Goal: Task Accomplishment & Management: Complete application form

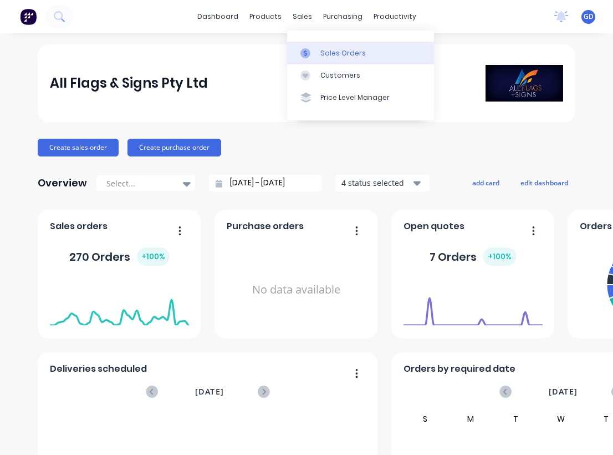
click at [331, 54] on div "Sales Orders" at bounding box center [342, 53] width 45 height 10
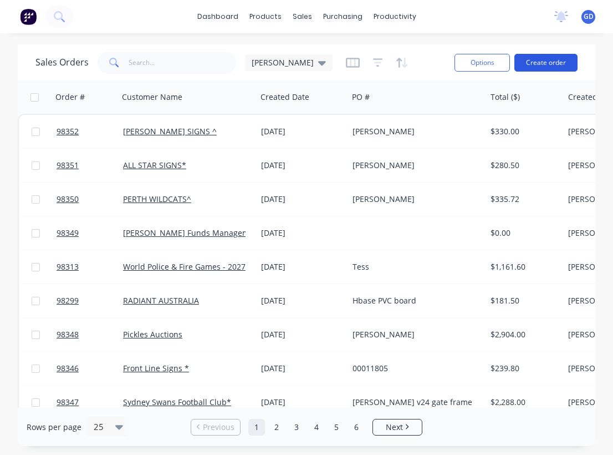
click at [543, 62] on button "Create order" at bounding box center [545, 63] width 63 height 18
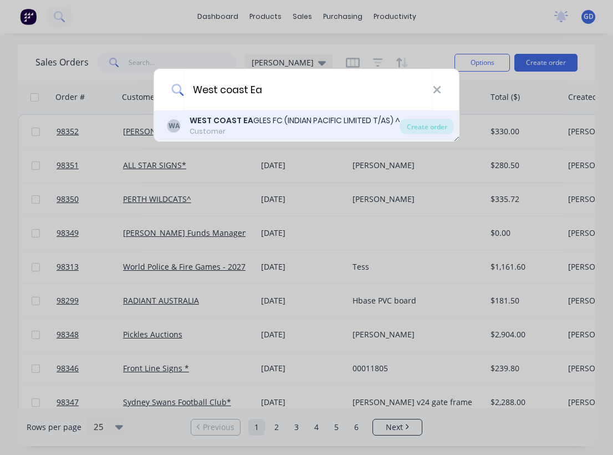
type input "West coast Ea"
click at [289, 127] on div "Customer" at bounding box center [295, 131] width 211 height 10
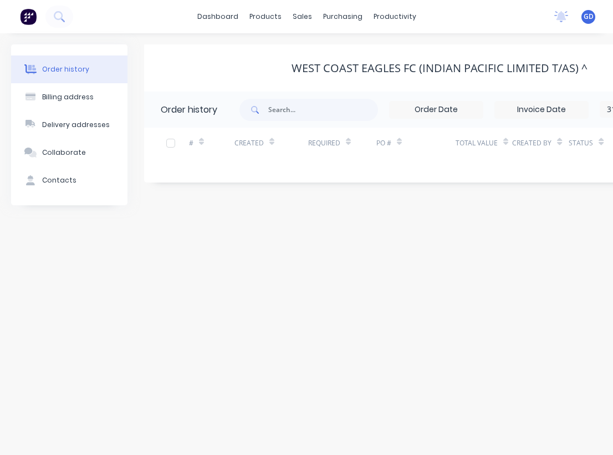
scroll to position [0, 200]
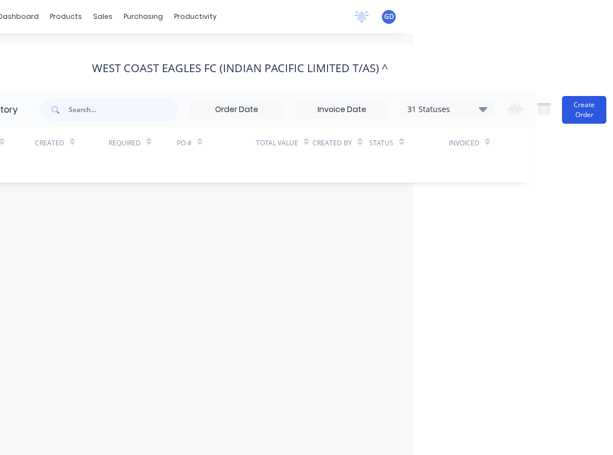
click at [593, 108] on button "Create Order" at bounding box center [584, 110] width 44 height 28
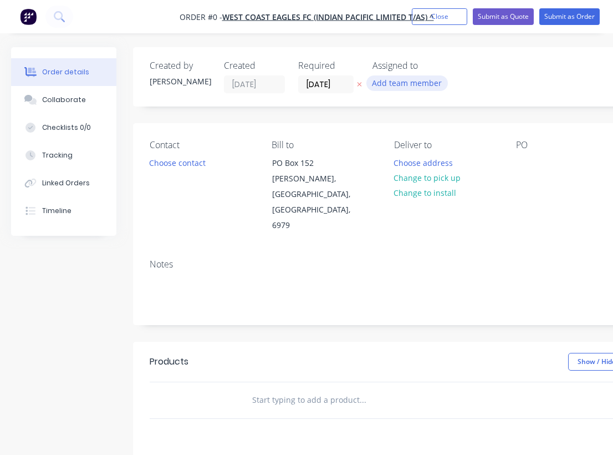
click at [409, 83] on button "Add team member" at bounding box center [406, 82] width 81 height 15
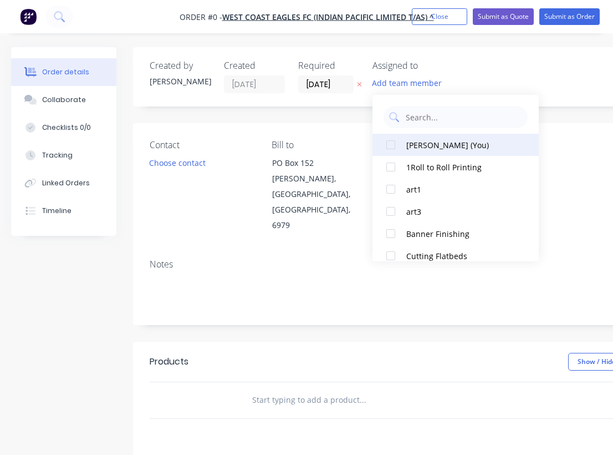
click at [391, 143] on div at bounding box center [391, 145] width 22 height 22
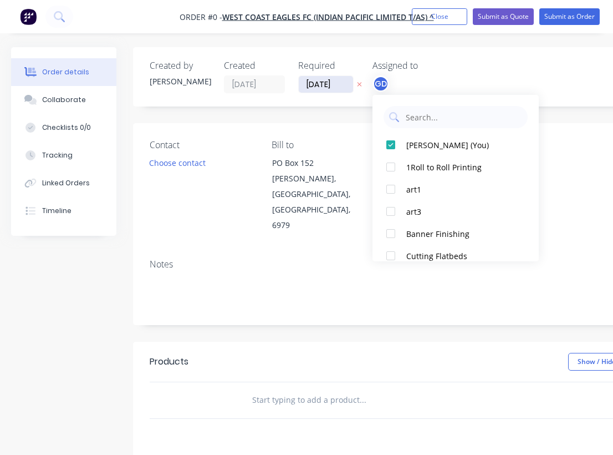
click at [334, 84] on div "Order details Collaborate Checklists 0/0 Tracking Linked Orders Timeline Order …" at bounding box center [385, 374] width 771 height 654
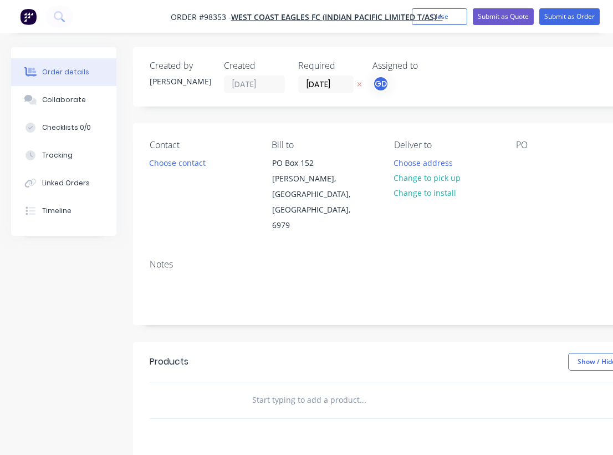
click at [287, 259] on div "Notes" at bounding box center [446, 264] width 593 height 11
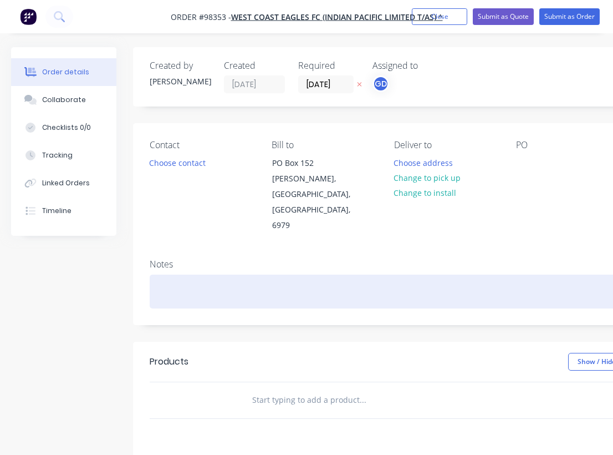
click at [177, 274] on div at bounding box center [446, 291] width 593 height 34
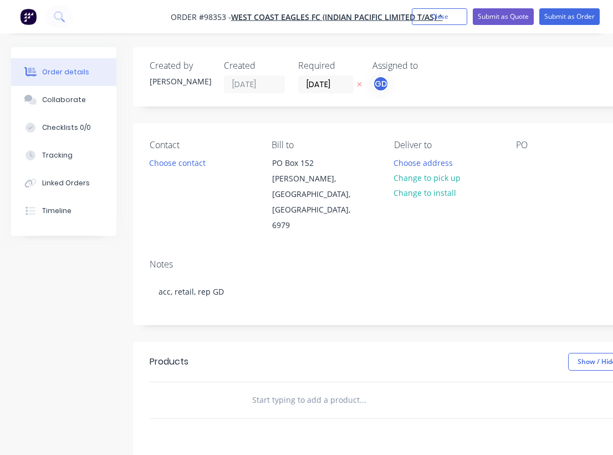
click at [325, 389] on input "text" at bounding box center [363, 400] width 222 height 22
paste input "Bump out/Clean stadium- West Coast Eagles End of season to Clean stadium, All a…"
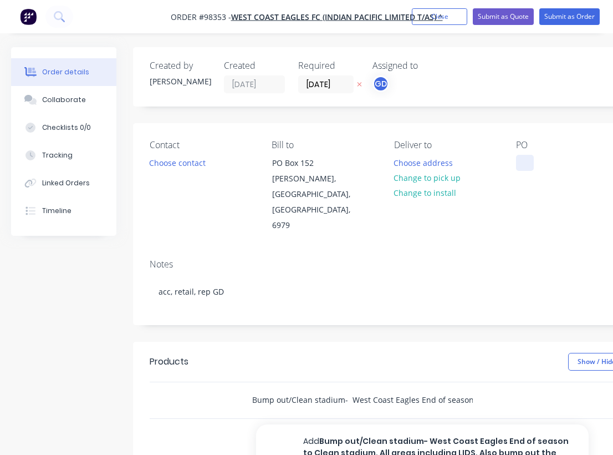
type input "Bump out/Clean stadium- West Coast Eagles End of season to Clean stadium, All a…"
click at [521, 159] on div at bounding box center [525, 163] width 18 height 16
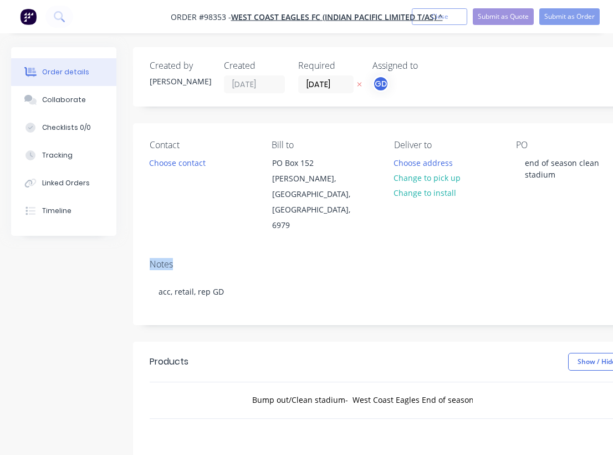
click at [511, 250] on div "Notes acc, retail, rep GD" at bounding box center [446, 287] width 626 height 74
click at [425, 190] on button "Change to install" at bounding box center [425, 192] width 74 height 15
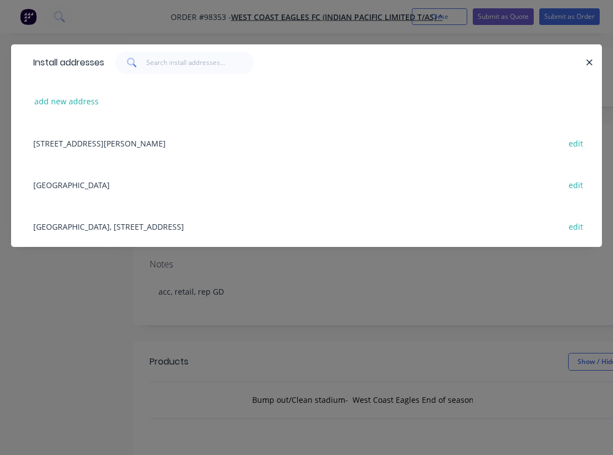
click at [64, 185] on div "OPTUS Stadium edit" at bounding box center [307, 185] width 558 height 42
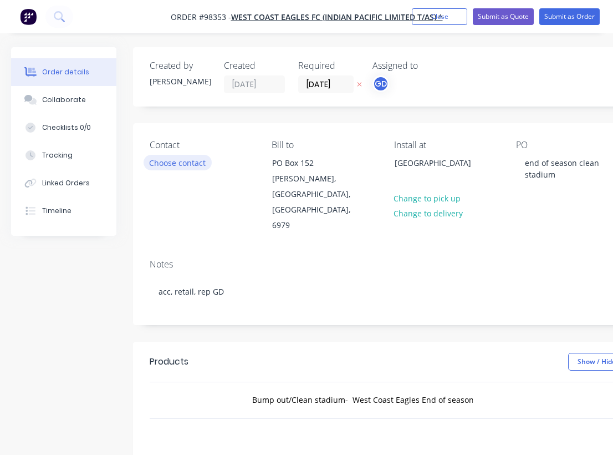
click at [191, 163] on button "Choose contact" at bounding box center [178, 162] width 68 height 15
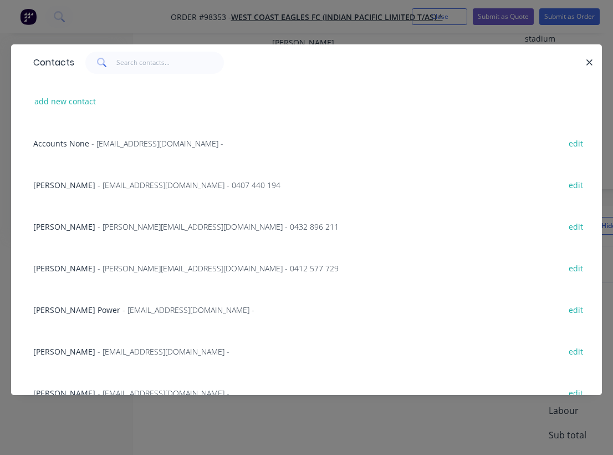
click at [47, 186] on span "Jed Harrison" at bounding box center [64, 185] width 62 height 11
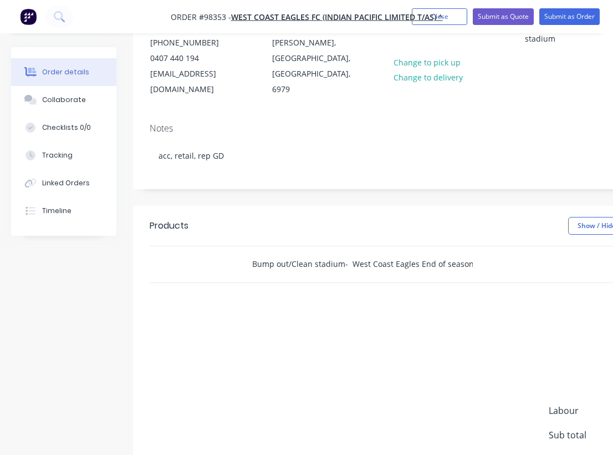
click at [367, 254] on input "Bump out/Clean stadium- West Coast Eagles End of season to Clean stadium, All a…" at bounding box center [363, 264] width 222 height 22
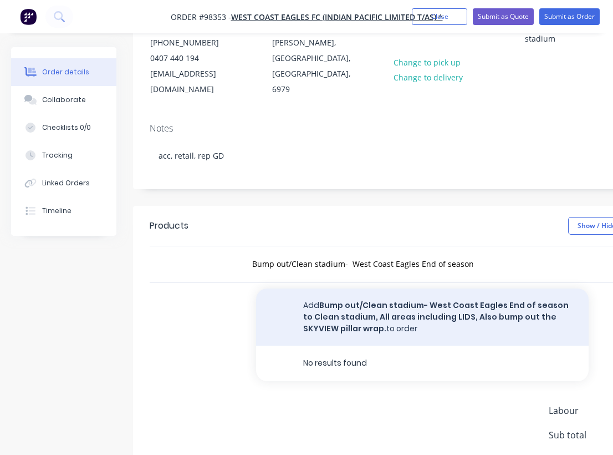
click at [377, 296] on button "Add Bump out/Clean stadium- West Coast Eagles End of season to Clean stadium, A…" at bounding box center [422, 316] width 333 height 57
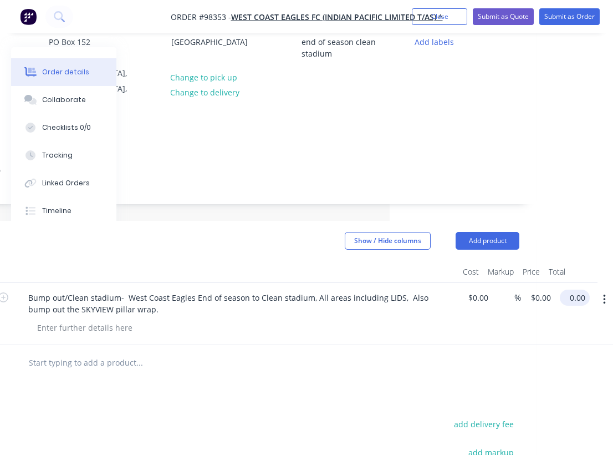
click at [569, 289] on input "0.00" at bounding box center [577, 297] width 26 height 16
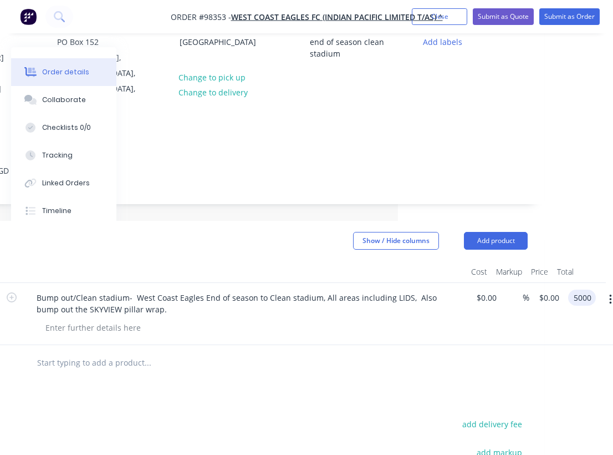
type input "$5,000.00"
click at [367, 365] on div "Products Show / Hide columns Add product Qty Cost Markup Price Total 1 Bump out…" at bounding box center [231, 434] width 626 height 426
click at [489, 232] on button "Add product" at bounding box center [496, 241] width 64 height 18
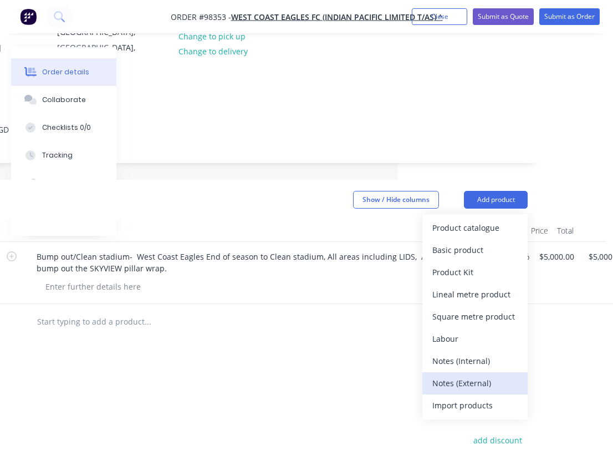
scroll to position [172, 215]
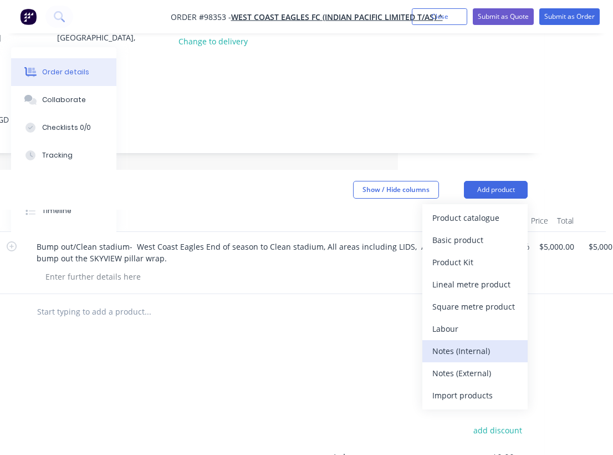
click at [468, 343] on div "Notes (Internal)" at bounding box center [474, 351] width 85 height 16
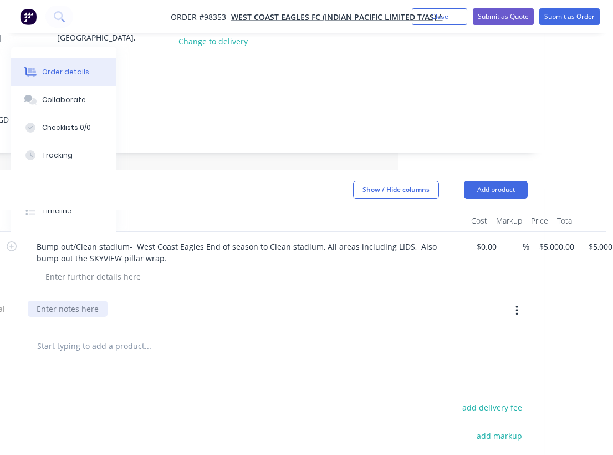
click at [77, 300] on div at bounding box center [68, 308] width 80 height 16
paste div
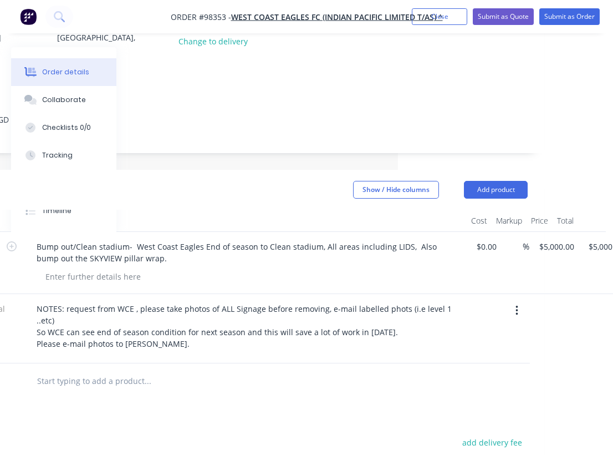
click at [227, 370] on input "text" at bounding box center [148, 381] width 222 height 22
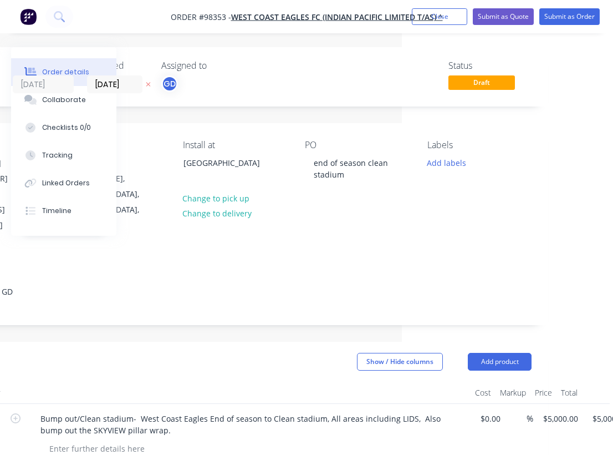
scroll to position [0, 144]
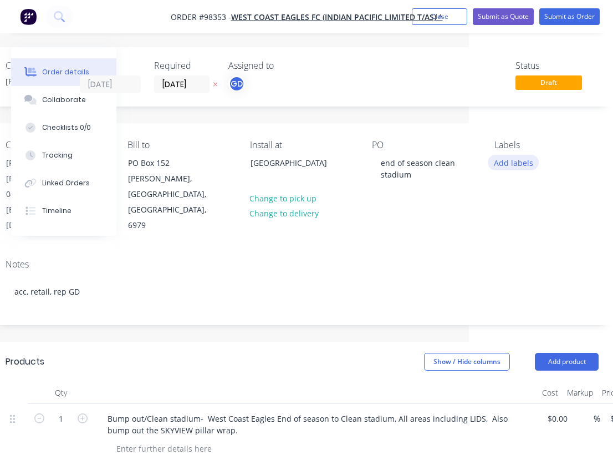
click at [514, 166] on button "Add labels" at bounding box center [513, 162] width 51 height 15
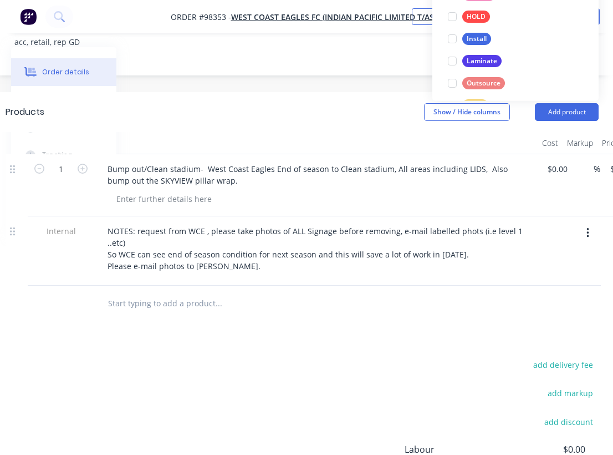
scroll to position [259, 0]
click at [475, 42] on div "Install" at bounding box center [476, 41] width 29 height 12
click at [397, 295] on div at bounding box center [265, 303] width 333 height 22
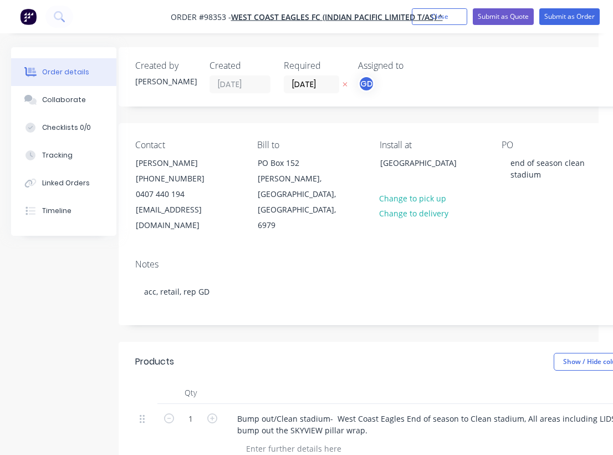
scroll to position [0, 0]
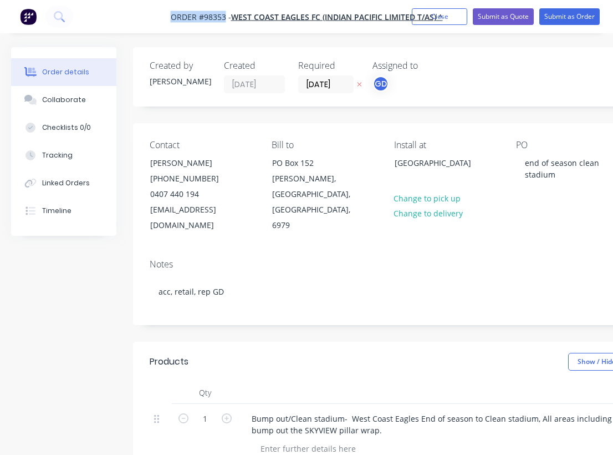
drag, startPoint x: 162, startPoint y: 13, endPoint x: 226, endPoint y: 12, distance: 63.8
click at [226, 12] on nav "Order #98353 - WEST COAST EAGLES FC (INDIAN PACIFIC LIMITED T/AS) ^ Add product…" at bounding box center [306, 16] width 613 height 33
copy span "Order #98353"
click at [445, 18] on button "Close" at bounding box center [439, 16] width 55 height 17
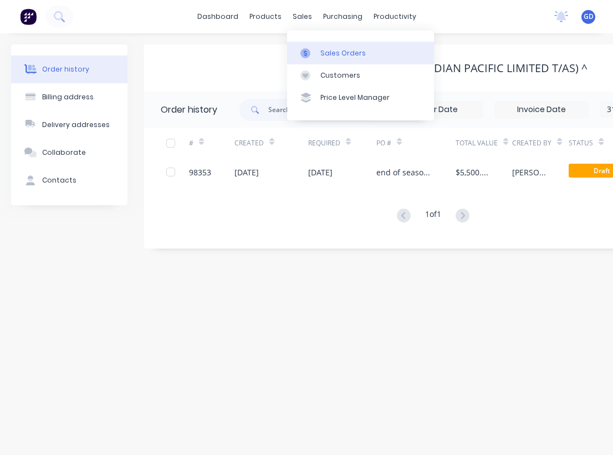
click at [332, 50] on div "Sales Orders" at bounding box center [342, 53] width 45 height 10
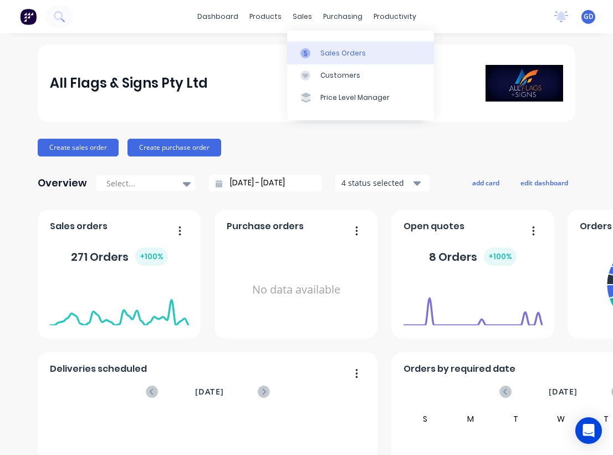
click at [329, 49] on div "Sales Orders" at bounding box center [342, 53] width 45 height 10
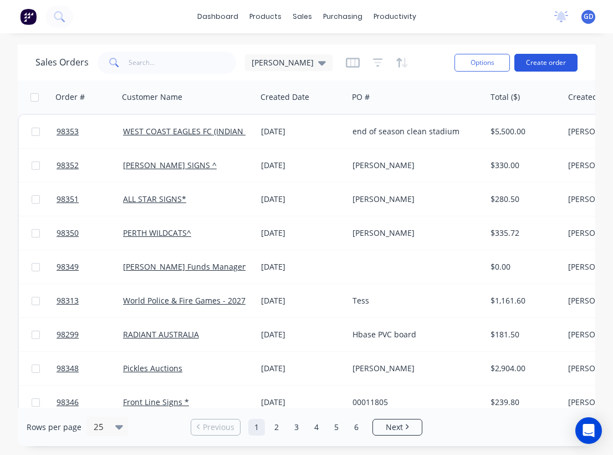
click at [555, 62] on button "Create order" at bounding box center [545, 63] width 63 height 18
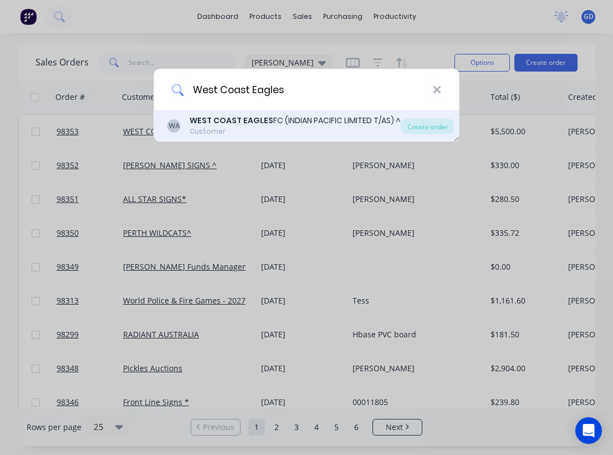
type input "West Coast Eagles"
click at [242, 124] on b "WEST COAST EAGLES" at bounding box center [232, 120] width 84 height 11
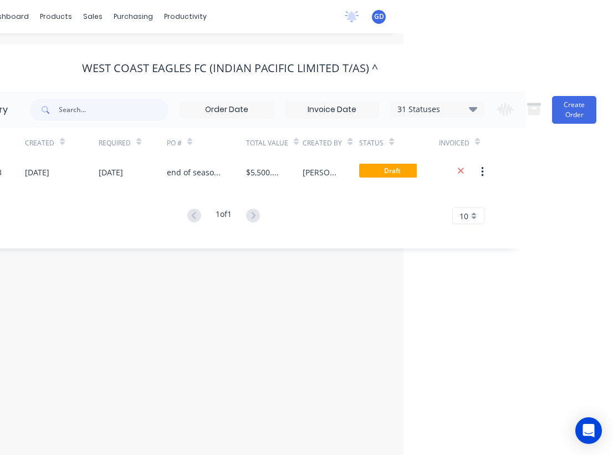
scroll to position [0, 210]
click at [563, 115] on button "Create Order" at bounding box center [574, 110] width 44 height 28
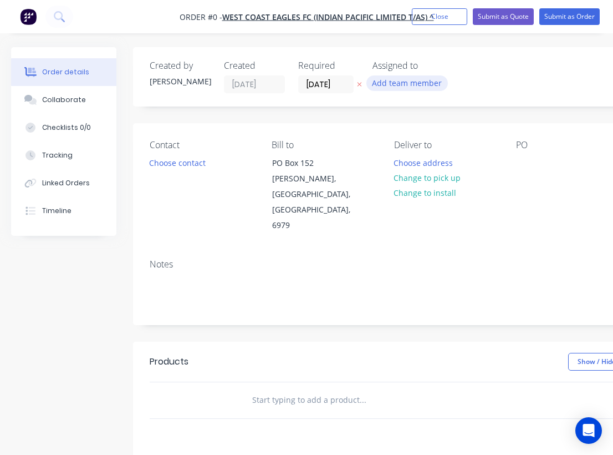
click at [394, 82] on button "Add team member" at bounding box center [406, 82] width 81 height 15
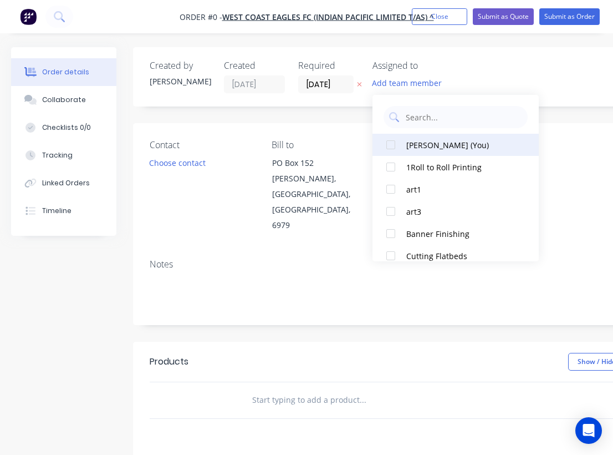
click at [396, 149] on div at bounding box center [391, 145] width 22 height 22
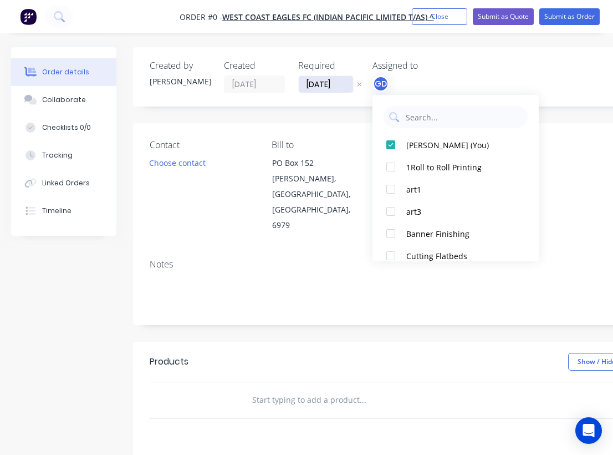
click at [321, 81] on div "Order details Collaborate Checklists 0/0 Tracking Linked Orders Timeline Order …" at bounding box center [385, 374] width 771 height 654
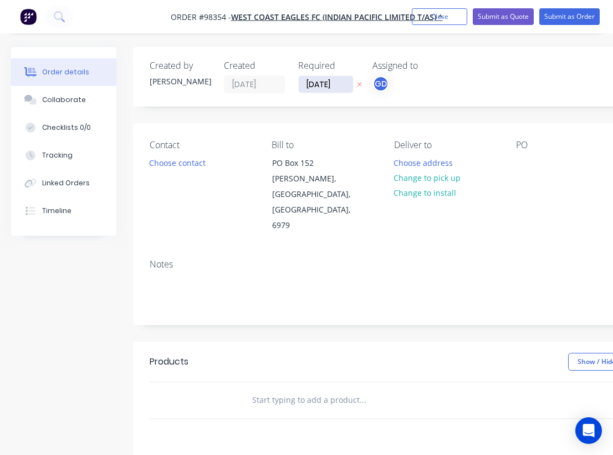
click at [320, 86] on input "[DATE]" at bounding box center [326, 84] width 54 height 17
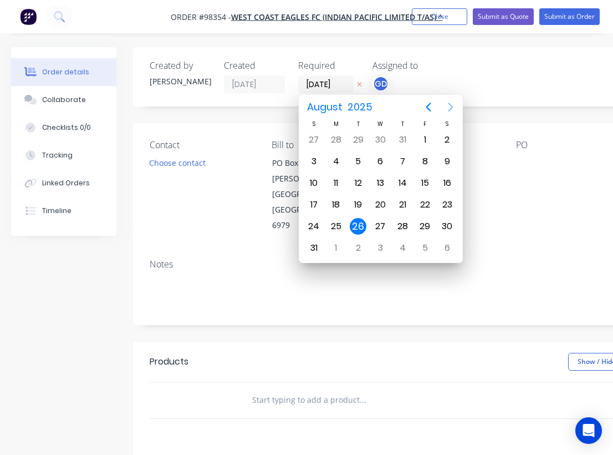
click at [451, 108] on icon "Next page" at bounding box center [450, 107] width 5 height 9
click at [396, 139] on div "4" at bounding box center [403, 139] width 17 height 17
type input "04/09/25"
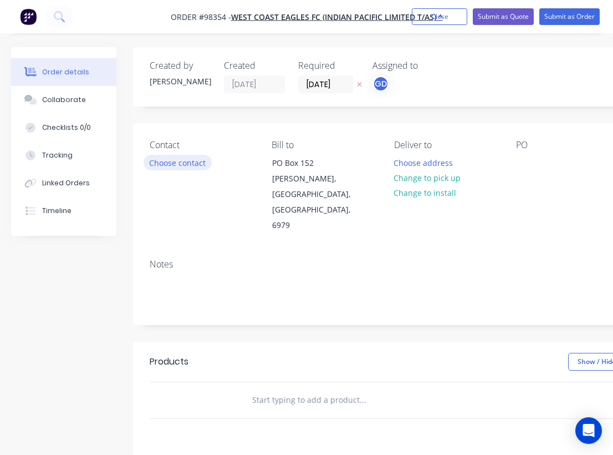
click at [178, 166] on button "Choose contact" at bounding box center [178, 162] width 68 height 15
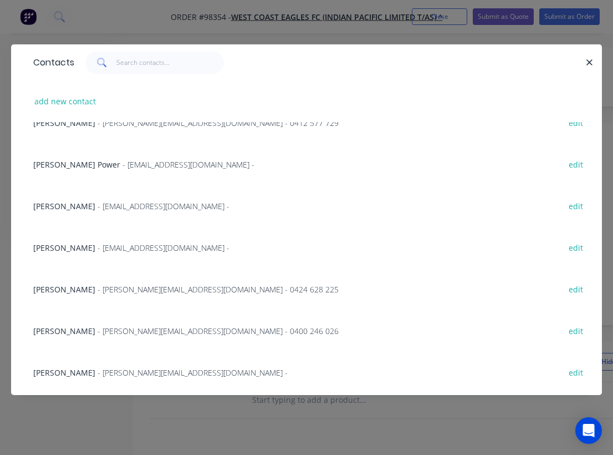
scroll to position [149, 0]
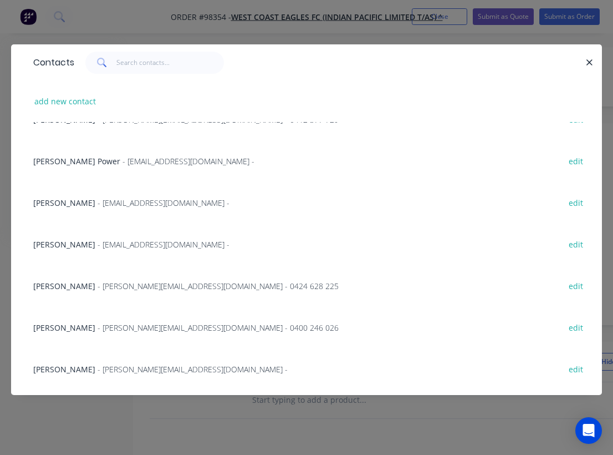
click at [51, 288] on span "Ryan Jackman" at bounding box center [64, 286] width 62 height 11
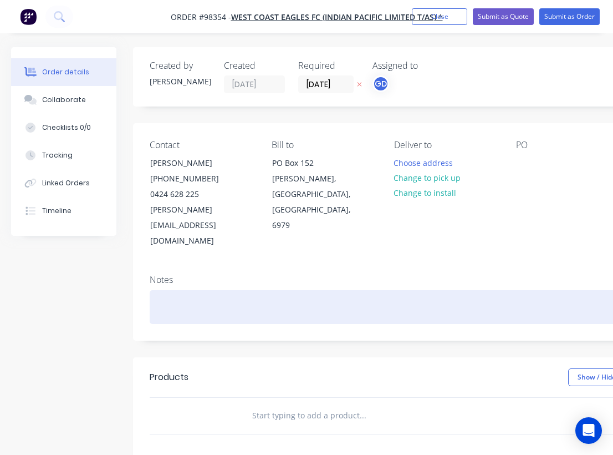
click at [192, 290] on div at bounding box center [446, 307] width 593 height 34
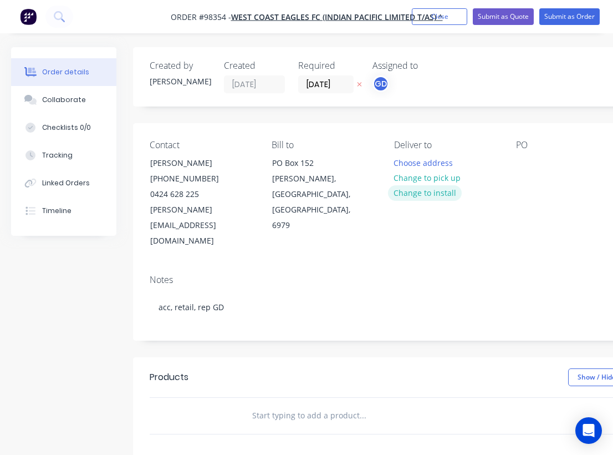
click at [433, 193] on button "Change to install" at bounding box center [425, 192] width 74 height 15
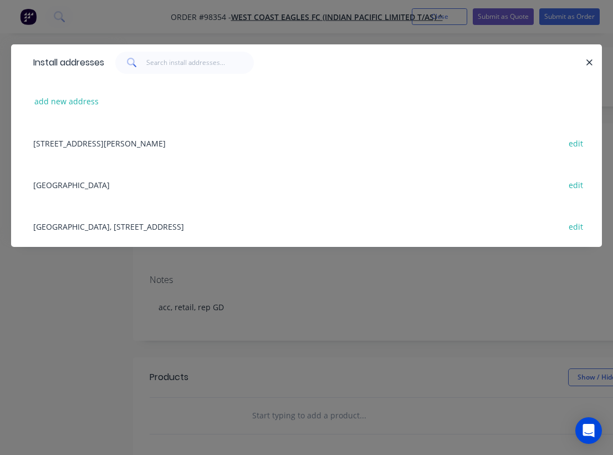
click at [90, 227] on div "Mineral Resources Park, 42 Bishopsgate Street, Lathlain, Western Australia, Aus…" at bounding box center [307, 226] width 558 height 42
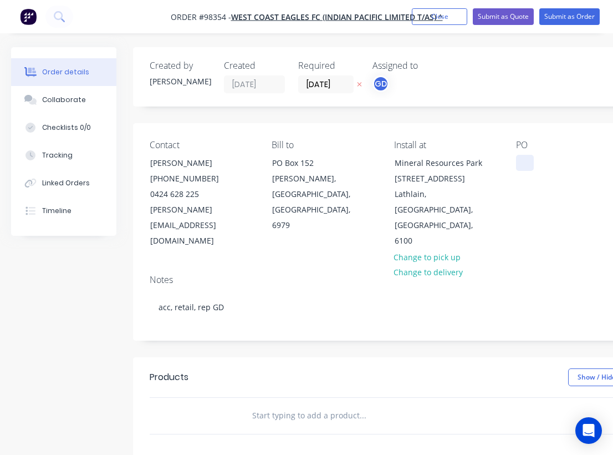
click at [517, 161] on div at bounding box center [525, 163] width 18 height 16
click at [564, 234] on div "Contact Ryan Jackman (08) 9388 4516 0424 628 225 ryanj@wce.com.au Bill to PO Bo…" at bounding box center [446, 194] width 626 height 142
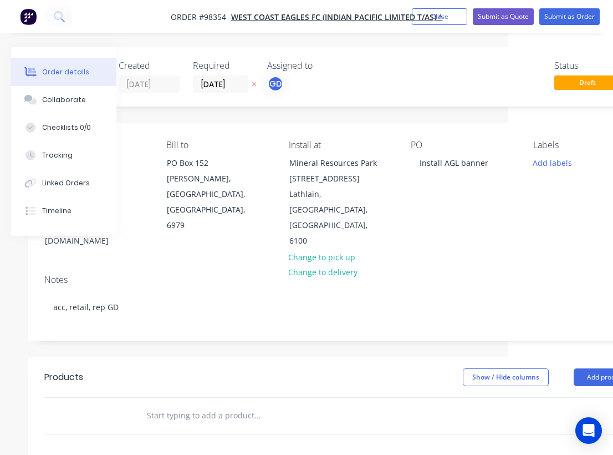
scroll to position [0, 121]
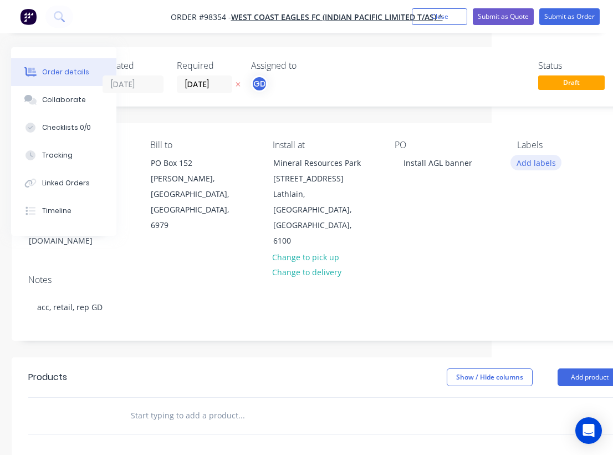
click at [540, 165] on button "Add labels" at bounding box center [536, 162] width 51 height 15
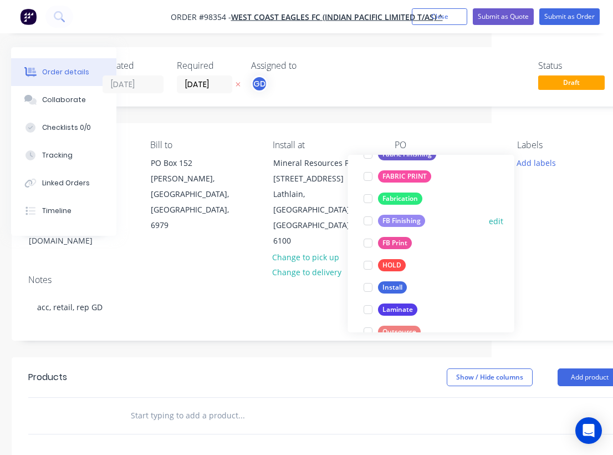
scroll to position [246, 0]
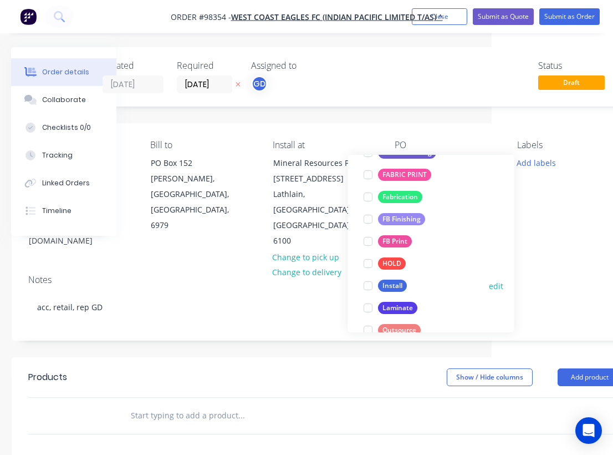
click at [394, 286] on div "Install" at bounding box center [392, 285] width 29 height 12
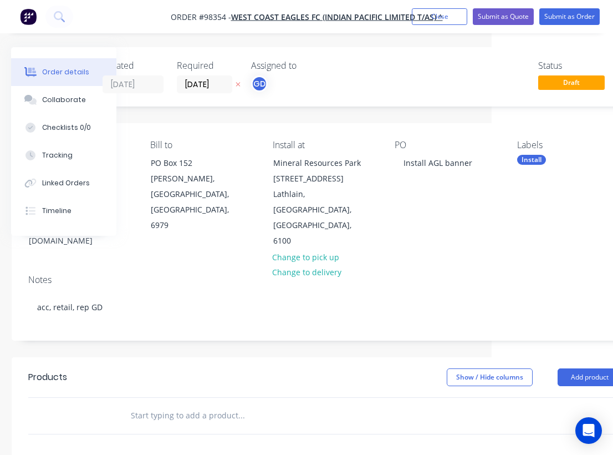
click at [539, 207] on div "Labels Install" at bounding box center [569, 194] width 104 height 109
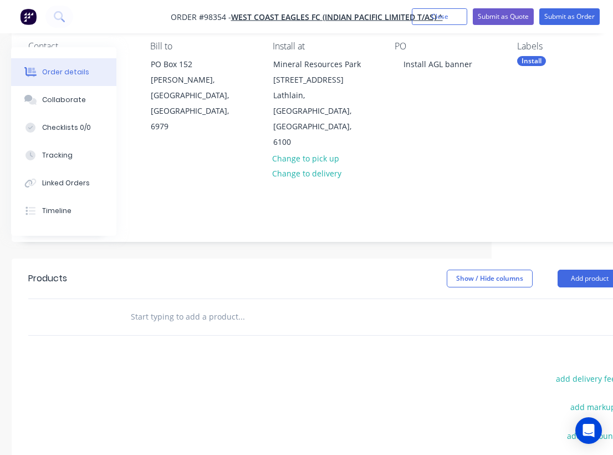
scroll to position [106, 123]
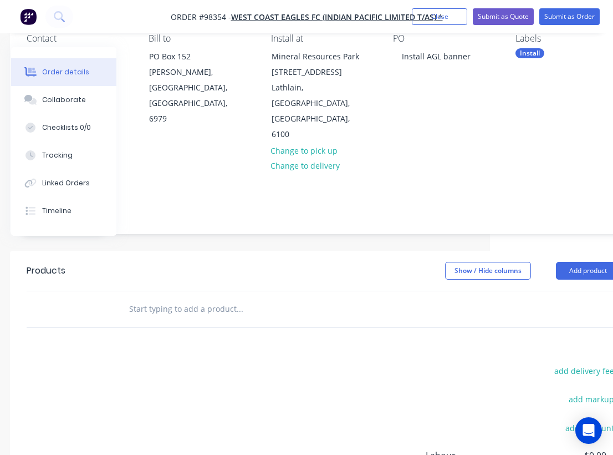
click at [176, 298] on input "text" at bounding box center [240, 309] width 222 height 22
paste input "MinRes Park Change large Provident sign over to AGL."
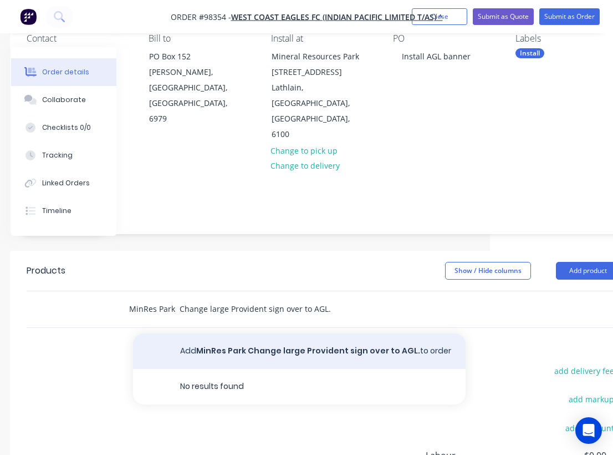
type input "MinRes Park Change large Provident sign over to AGL."
click at [237, 333] on button "Add MinRes Park Change large Provident sign over to AGL. to order" at bounding box center [299, 350] width 333 height 35
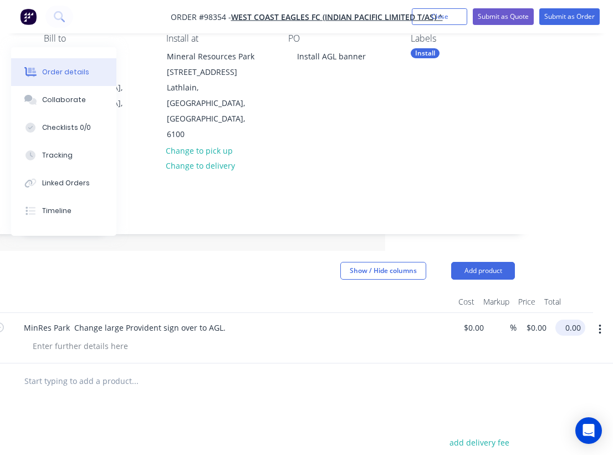
scroll to position [106, 223]
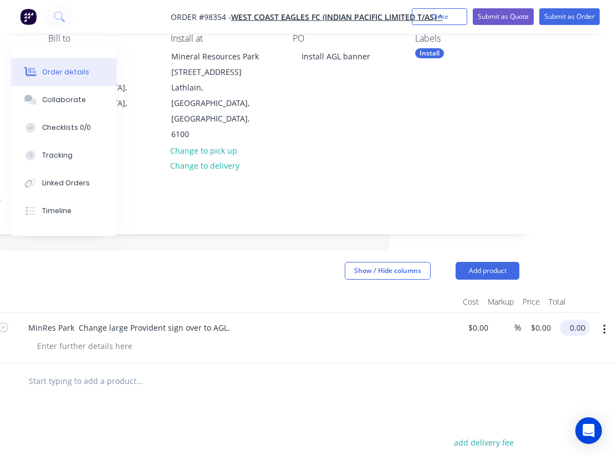
click at [578, 319] on input "0.00" at bounding box center [577, 327] width 26 height 16
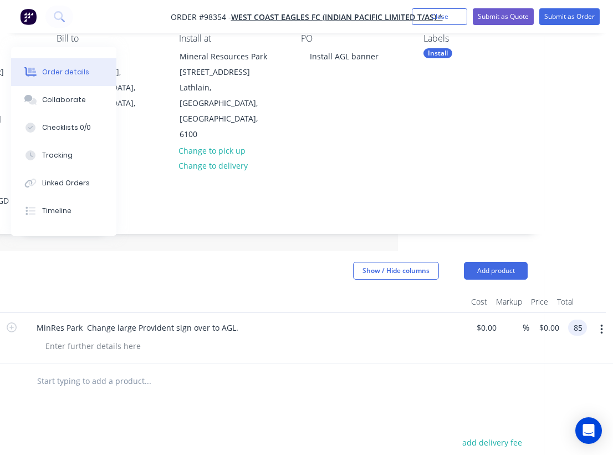
type input "8"
type input "$900.00"
click at [426, 385] on div "Products Show / Hide columns Add product Qty Cost Markup Price Total 1 MinRes P…" at bounding box center [231, 458] width 626 height 415
paste div
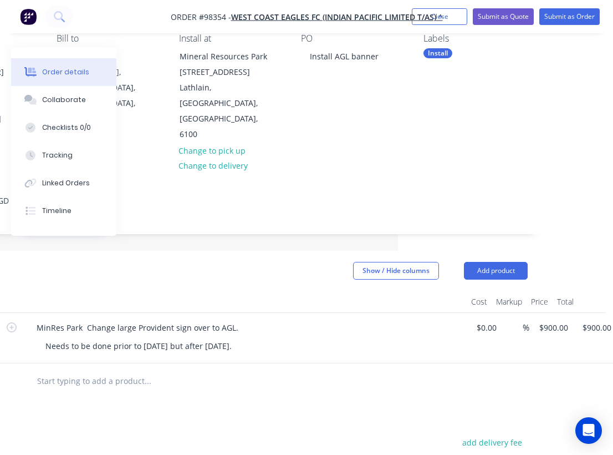
click at [237, 370] on input "text" at bounding box center [148, 381] width 222 height 22
click at [506, 262] on button "Add product" at bounding box center [496, 271] width 64 height 18
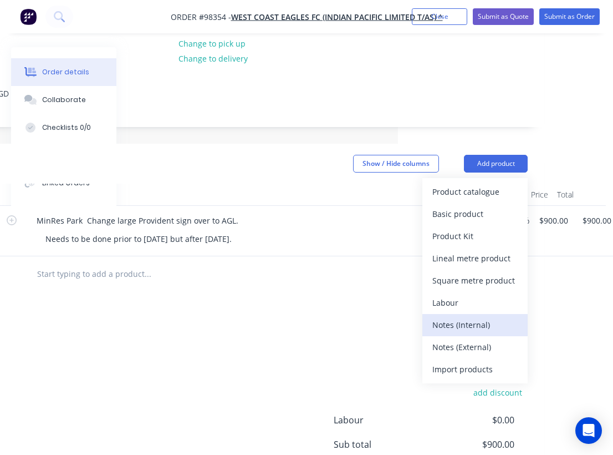
scroll to position [217, 215]
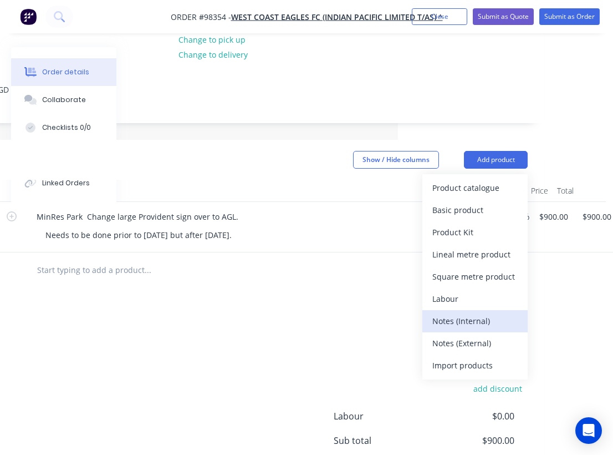
click at [472, 313] on div "Notes (Internal)" at bounding box center [474, 321] width 85 height 16
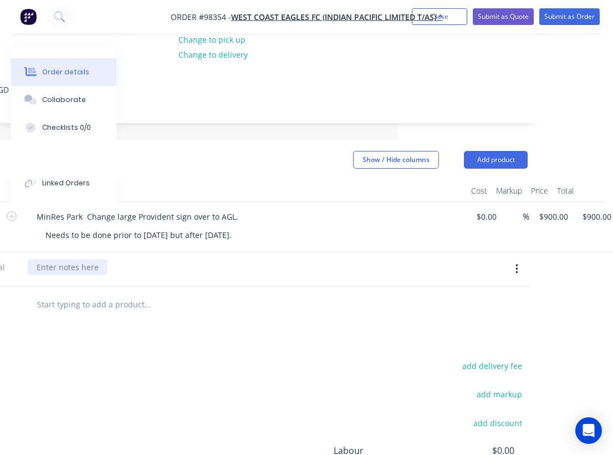
click at [82, 259] on div at bounding box center [68, 267] width 80 height 16
paste div
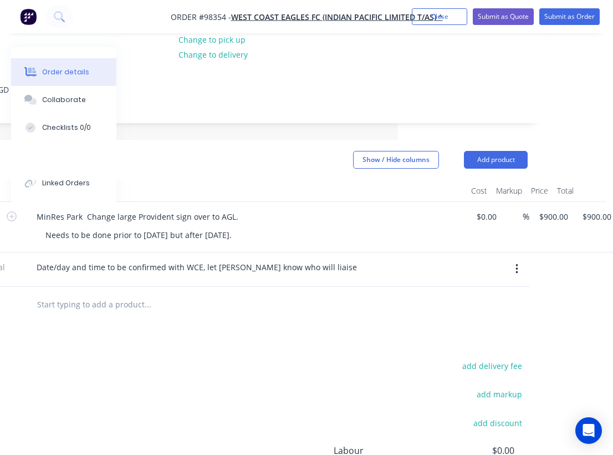
click at [205, 287] on div at bounding box center [222, 305] width 399 height 36
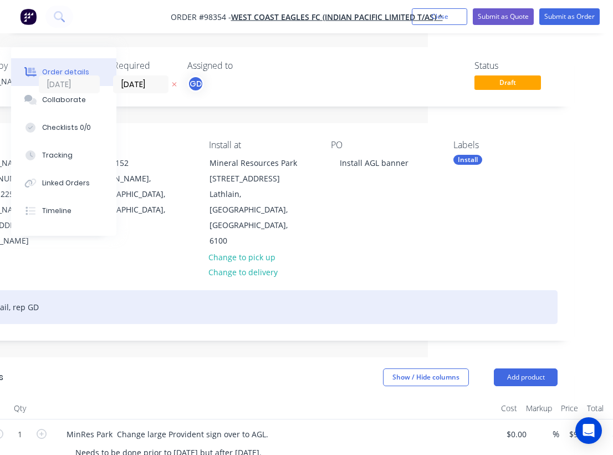
scroll to position [0, 0]
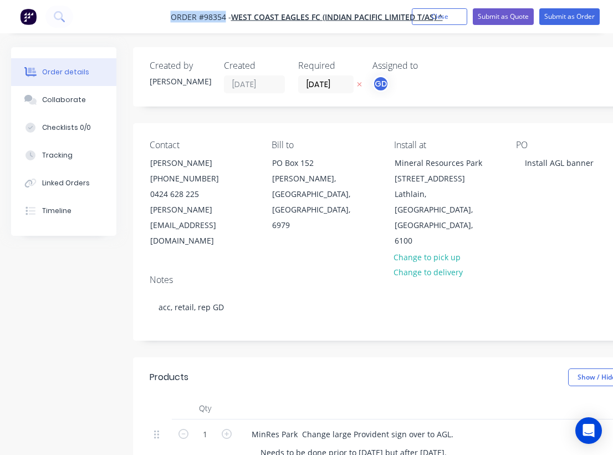
drag, startPoint x: 162, startPoint y: 17, endPoint x: 226, endPoint y: 15, distance: 64.3
click at [226, 15] on nav "Order #98354 - WEST COAST EAGLES FC (INDIAN PACIFIC LIMITED T/AS) ^ Add product…" at bounding box center [306, 16] width 613 height 33
copy span "Order #98354"
click at [441, 16] on button "Close" at bounding box center [439, 16] width 55 height 17
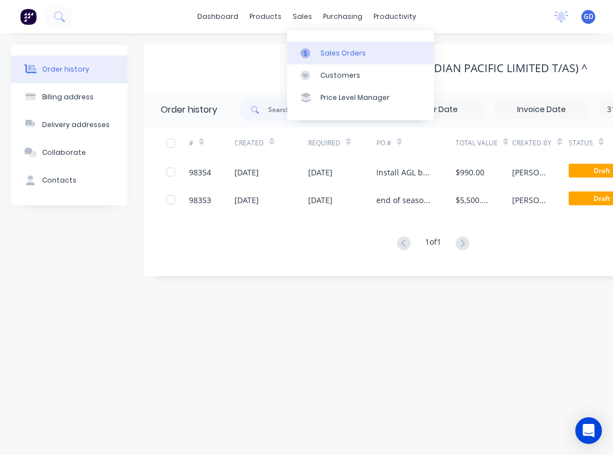
click at [332, 52] on div "Sales Orders" at bounding box center [342, 53] width 45 height 10
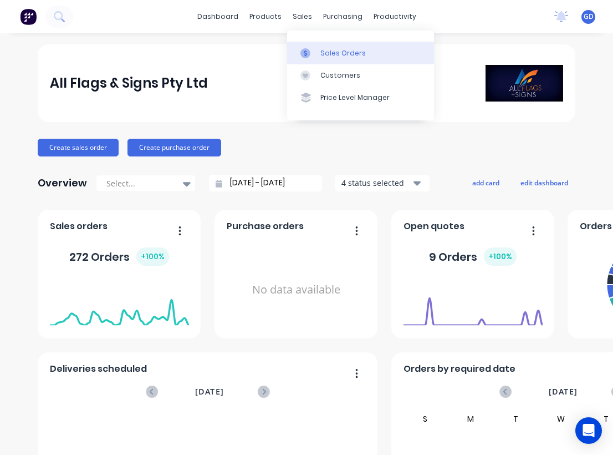
click at [332, 52] on div "Sales Orders" at bounding box center [342, 53] width 45 height 10
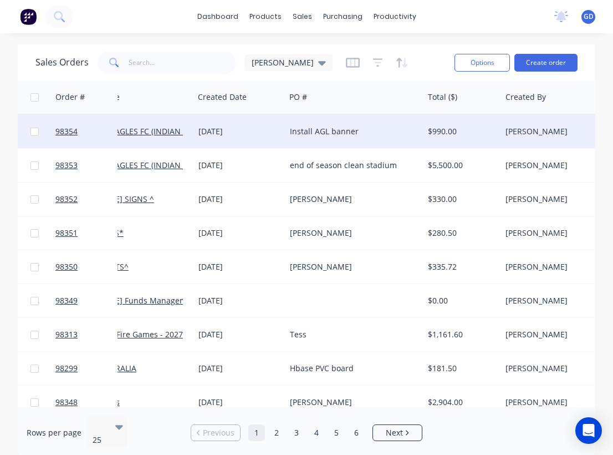
scroll to position [0, 86]
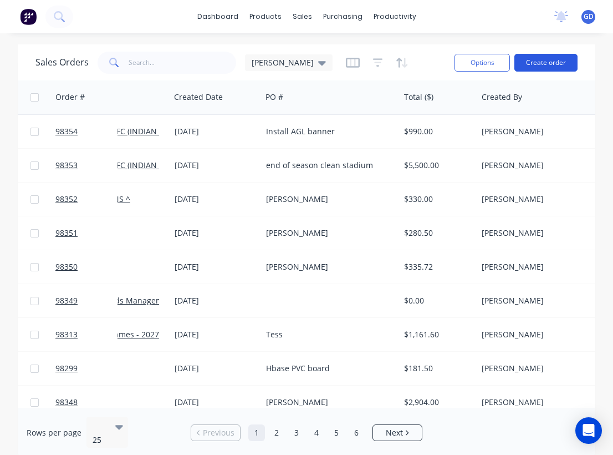
click at [551, 59] on button "Create order" at bounding box center [545, 63] width 63 height 18
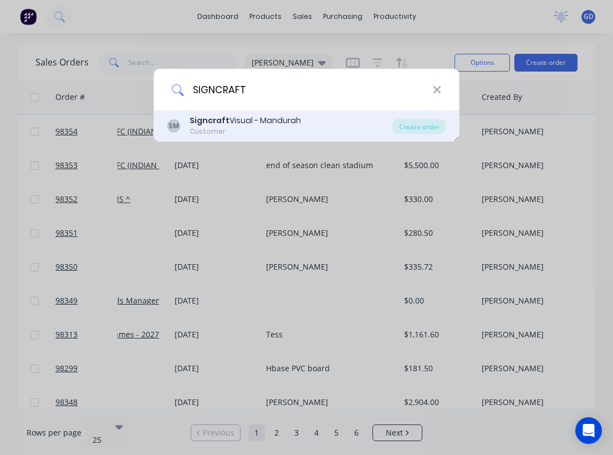
type input "SIGNCRAFT"
click at [285, 124] on div "Signcraft Visual - Mandurah" at bounding box center [245, 121] width 111 height 12
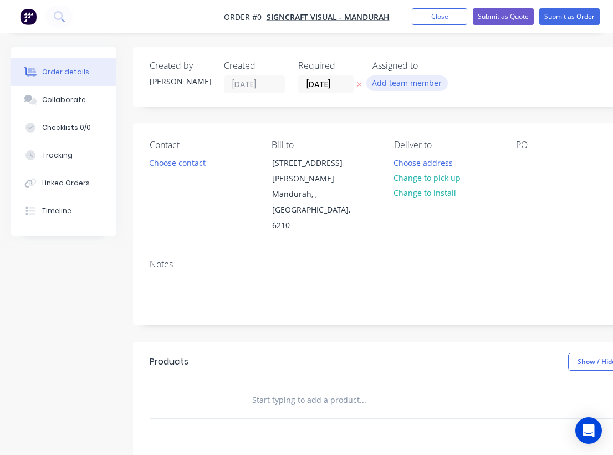
click at [409, 79] on button "Add team member" at bounding box center [406, 82] width 81 height 15
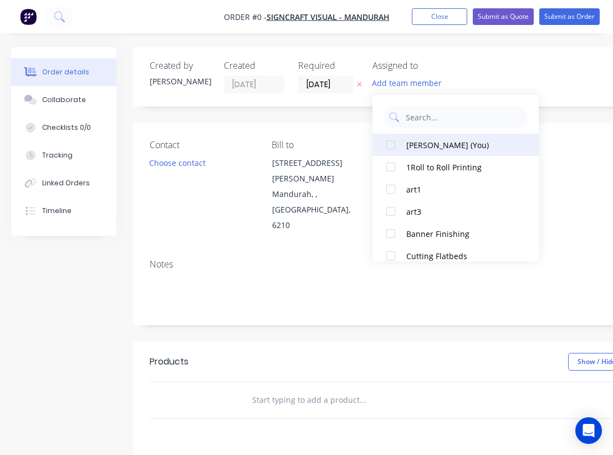
click at [394, 146] on div at bounding box center [391, 145] width 22 height 22
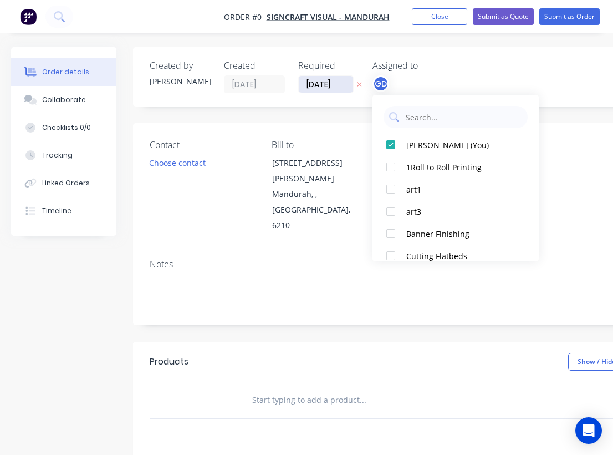
click at [331, 84] on div "Order details Collaborate Checklists 0/0 Tracking Linked Orders Timeline Order …" at bounding box center [385, 374] width 771 height 654
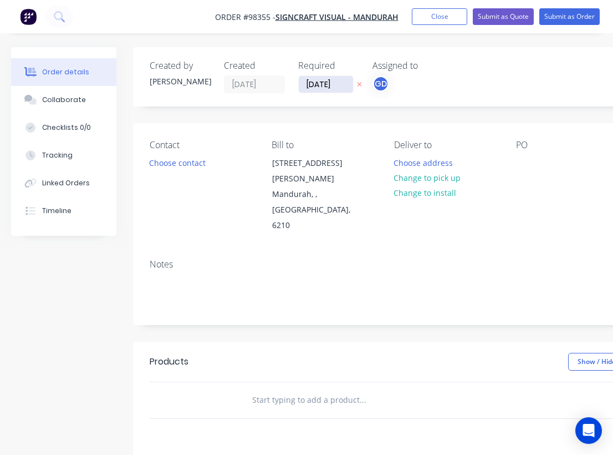
click at [327, 84] on input "[DATE]" at bounding box center [326, 84] width 54 height 17
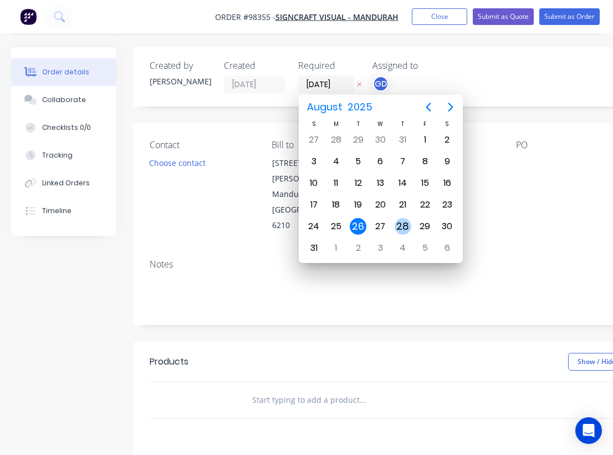
click at [410, 230] on div "28" at bounding box center [403, 226] width 17 height 17
type input "[DATE]"
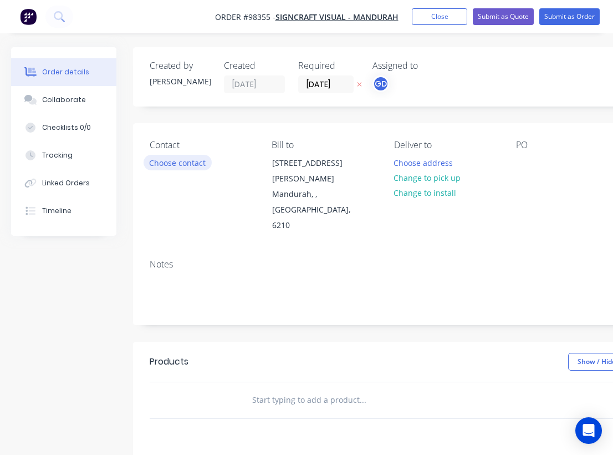
click at [174, 163] on button "Choose contact" at bounding box center [178, 162] width 68 height 15
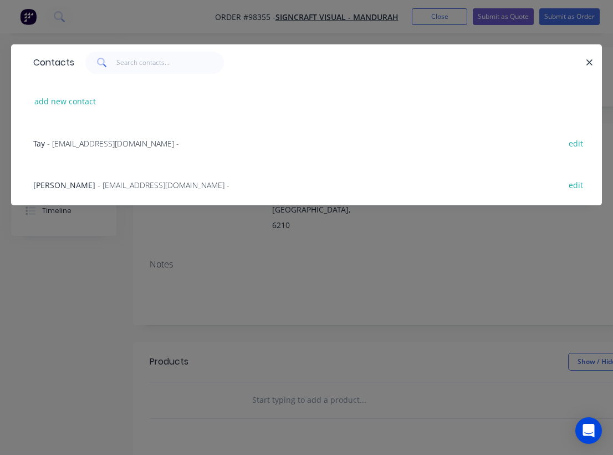
click at [50, 146] on span "- [EMAIL_ADDRESS][DOMAIN_NAME] -" at bounding box center [113, 143] width 132 height 11
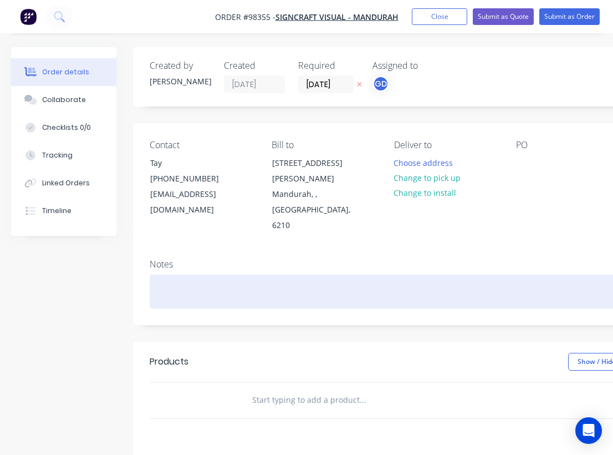
click at [170, 274] on div at bounding box center [446, 291] width 593 height 34
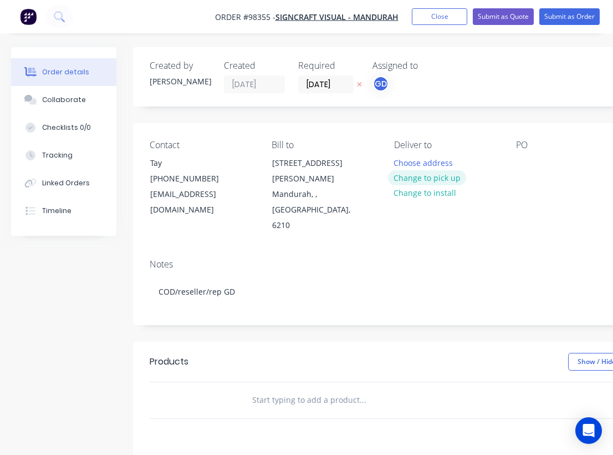
click at [432, 180] on button "Change to pick up" at bounding box center [427, 177] width 79 height 15
click at [522, 164] on div at bounding box center [525, 163] width 18 height 16
click at [483, 259] on div "Notes" at bounding box center [446, 264] width 593 height 11
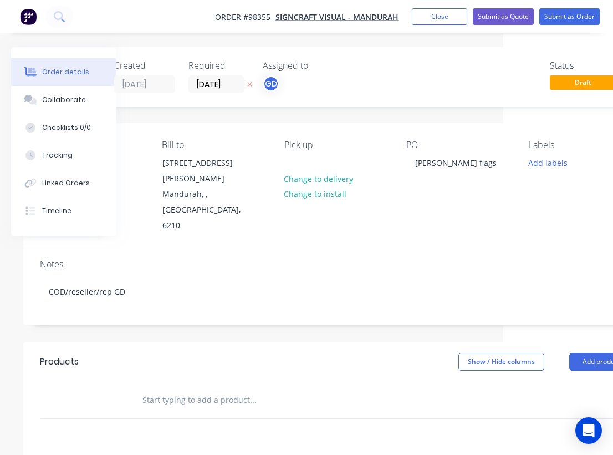
scroll to position [0, 134]
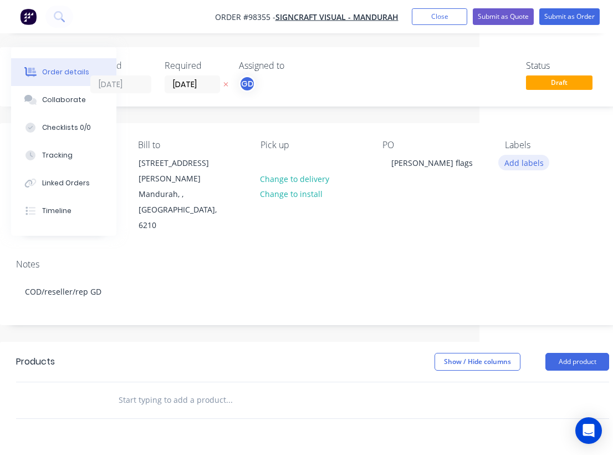
click at [530, 161] on button "Add labels" at bounding box center [523, 162] width 51 height 15
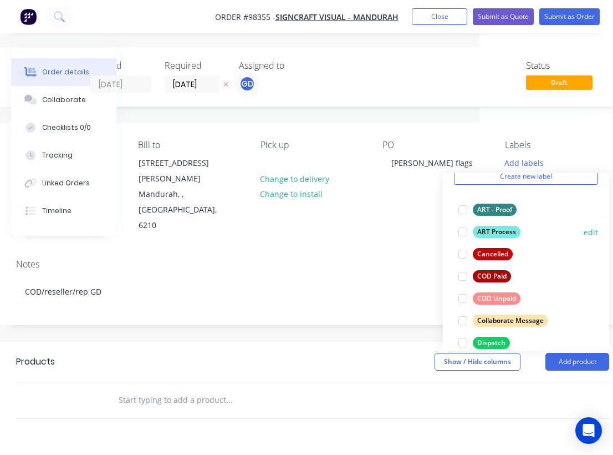
scroll to position [55, 0]
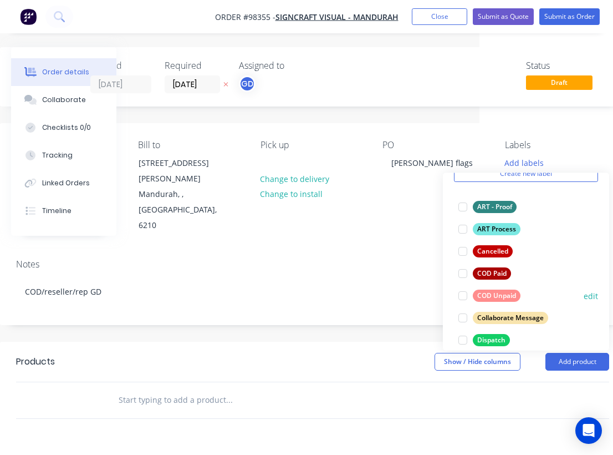
click at [499, 298] on div "COD Unpaid" at bounding box center [497, 295] width 48 height 12
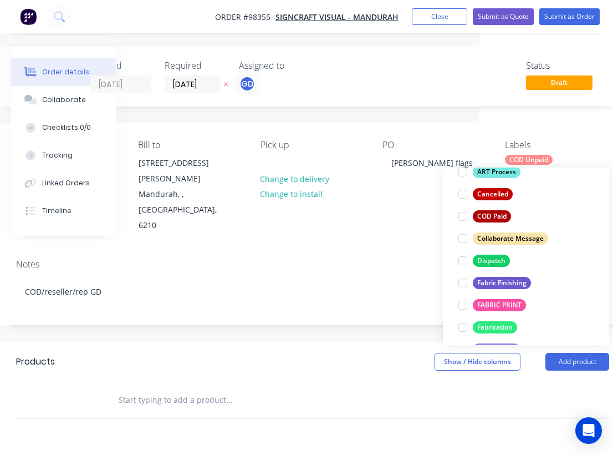
scroll to position [132, 0]
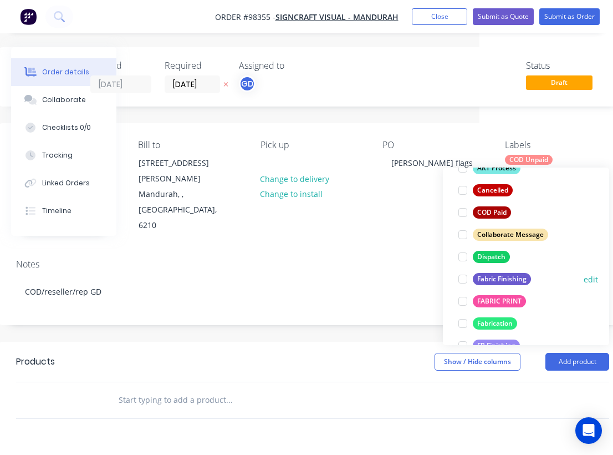
click at [503, 281] on div "Fabric Finishing" at bounding box center [502, 279] width 58 height 12
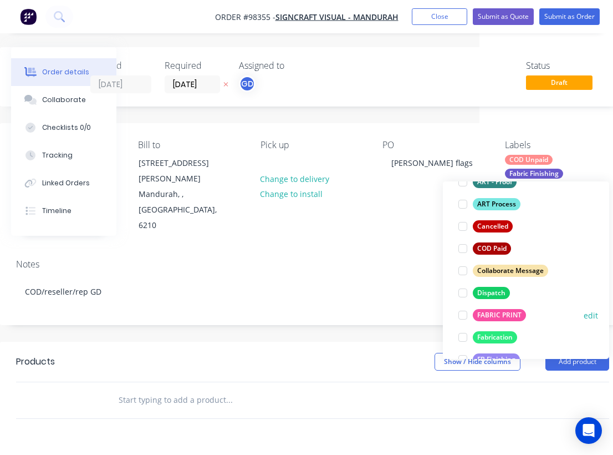
click at [503, 314] on div "FABRIC PRINT" at bounding box center [499, 315] width 53 height 12
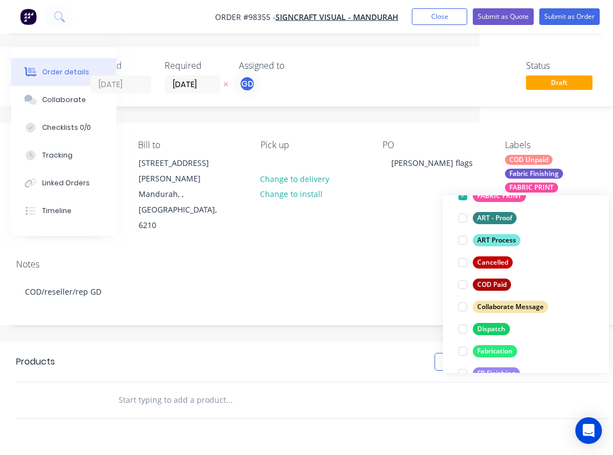
click at [157, 389] on input "text" at bounding box center [229, 400] width 222 height 22
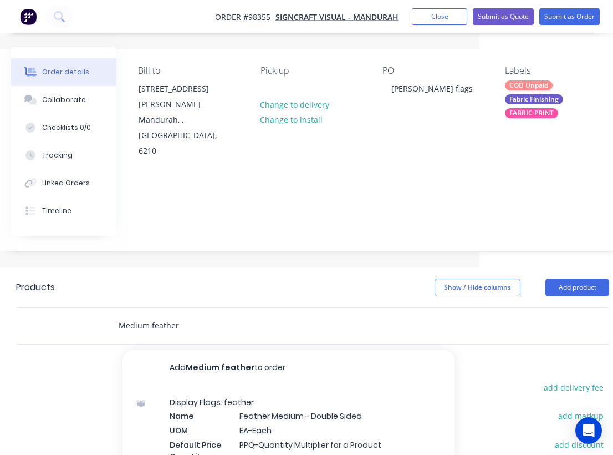
scroll to position [75, 134]
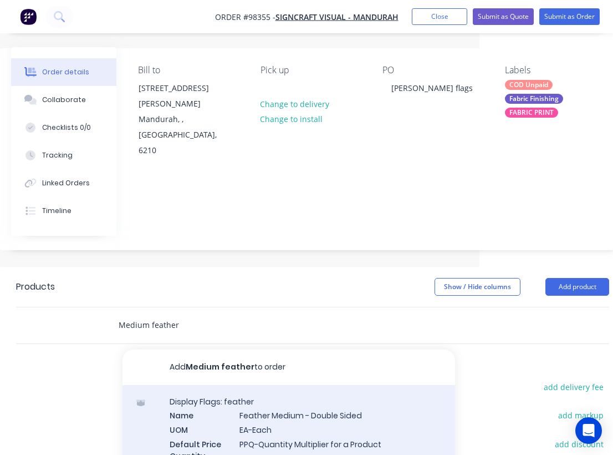
type input "Medium feather"
click at [284, 385] on div "Display Flags: feather Name Feather Medium - Double Sided UOM EA-Each Default P…" at bounding box center [289, 441] width 333 height 113
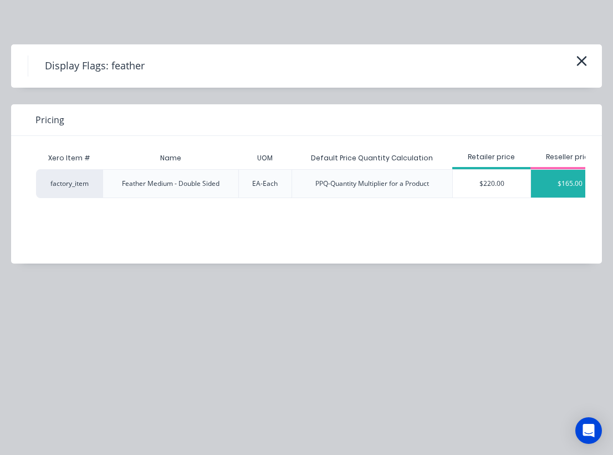
click at [554, 181] on div "$165.00" at bounding box center [570, 184] width 78 height 28
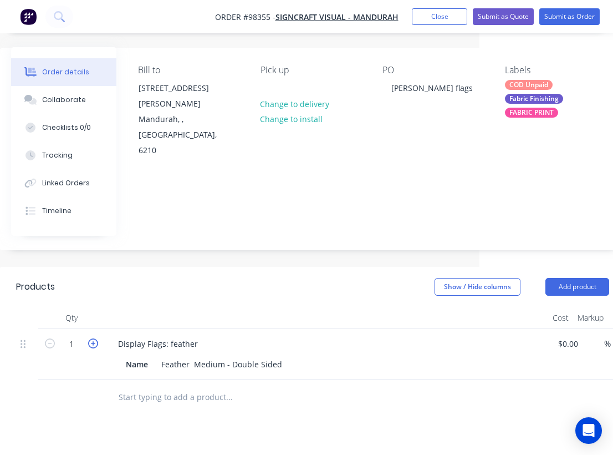
click at [92, 338] on icon "button" at bounding box center [93, 343] width 10 height 10
type input "2"
type input "$330.00"
click at [150, 386] on input "text" at bounding box center [229, 397] width 222 height 22
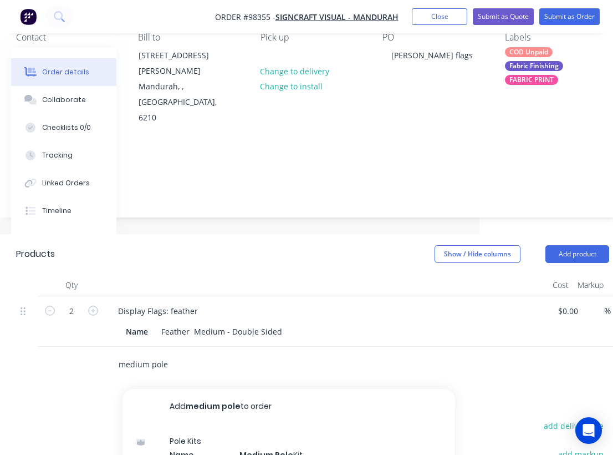
scroll to position [119, 134]
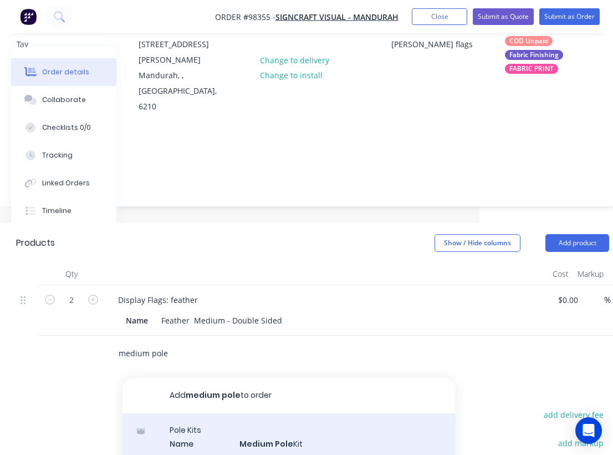
type input "medium pole"
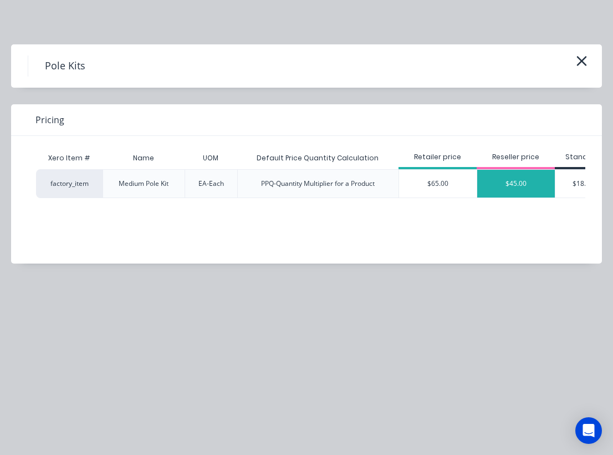
click at [509, 184] on div "$45.00" at bounding box center [516, 184] width 78 height 28
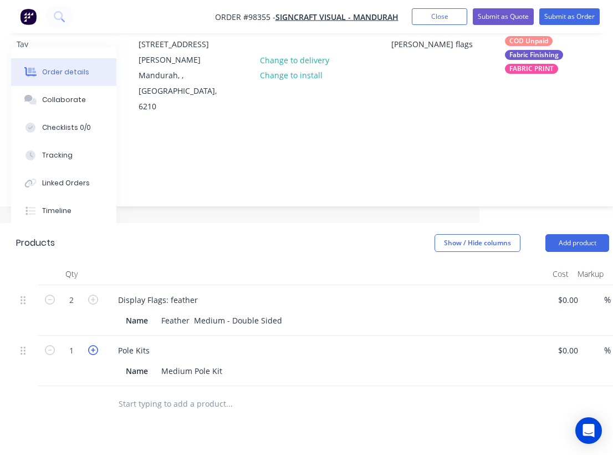
click at [94, 345] on icon "button" at bounding box center [93, 350] width 10 height 10
type input "2"
type input "$90.00"
click at [180, 392] on input "text" at bounding box center [229, 403] width 222 height 22
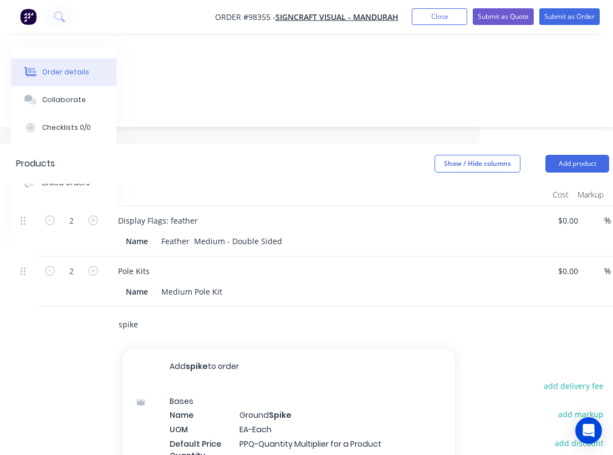
scroll to position [199, 134]
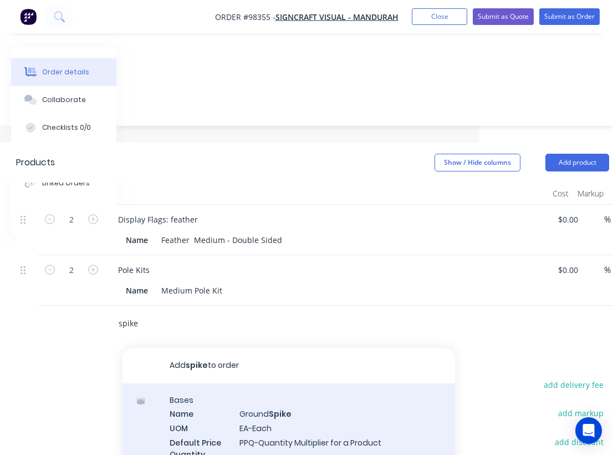
type input "spike"
click at [272, 385] on div "Bases Name Ground Spike UOM EA-Each Default Price Quantity Calculation PPQ-Quan…" at bounding box center [289, 439] width 333 height 113
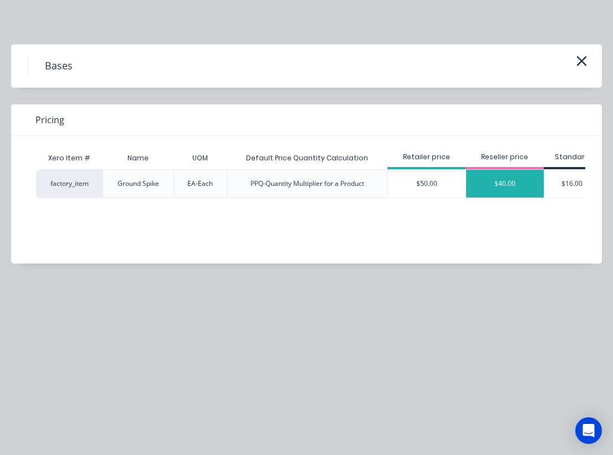
click at [507, 183] on div "$40.00" at bounding box center [505, 184] width 78 height 28
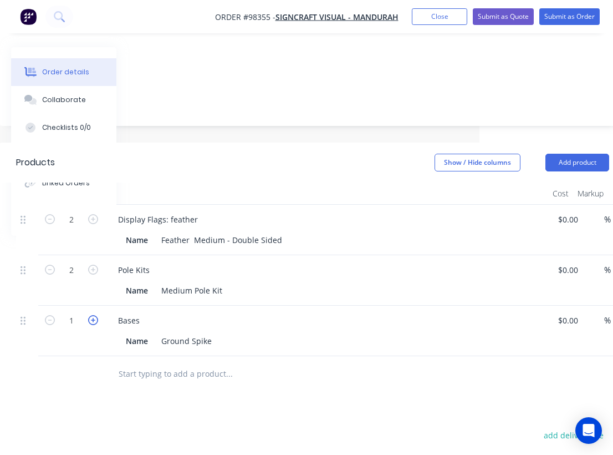
click at [94, 315] on icon "button" at bounding box center [93, 320] width 10 height 10
type input "2"
type input "$80.00"
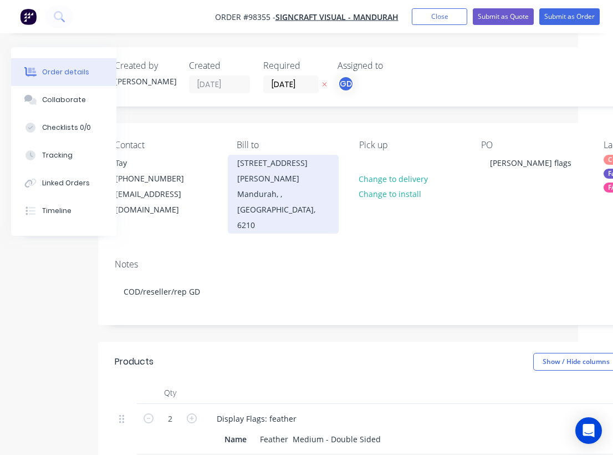
scroll to position [0, 19]
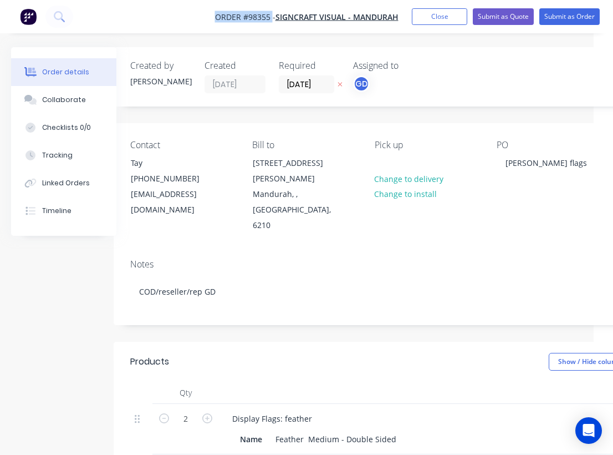
drag, startPoint x: 208, startPoint y: 14, endPoint x: 272, endPoint y: 19, distance: 63.9
click at [272, 19] on nav "Order #98355 - Signcraft Visual - Mandurah Add product Close Submit as Quote Su…" at bounding box center [306, 16] width 613 height 33
copy span "Order #98355"
click at [436, 12] on button "Close" at bounding box center [439, 16] width 55 height 17
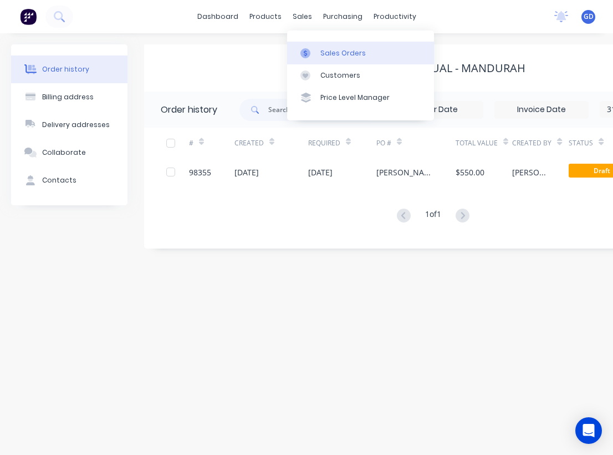
click at [328, 53] on div "Sales Orders" at bounding box center [342, 53] width 45 height 10
